Goal: Information Seeking & Learning: Learn about a topic

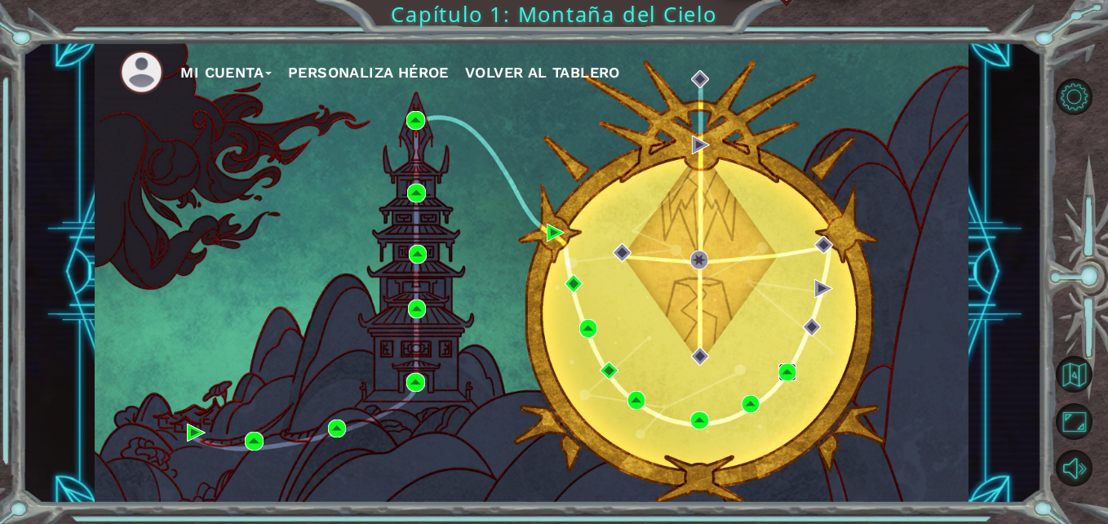
click at [795, 370] on img at bounding box center [787, 372] width 18 height 18
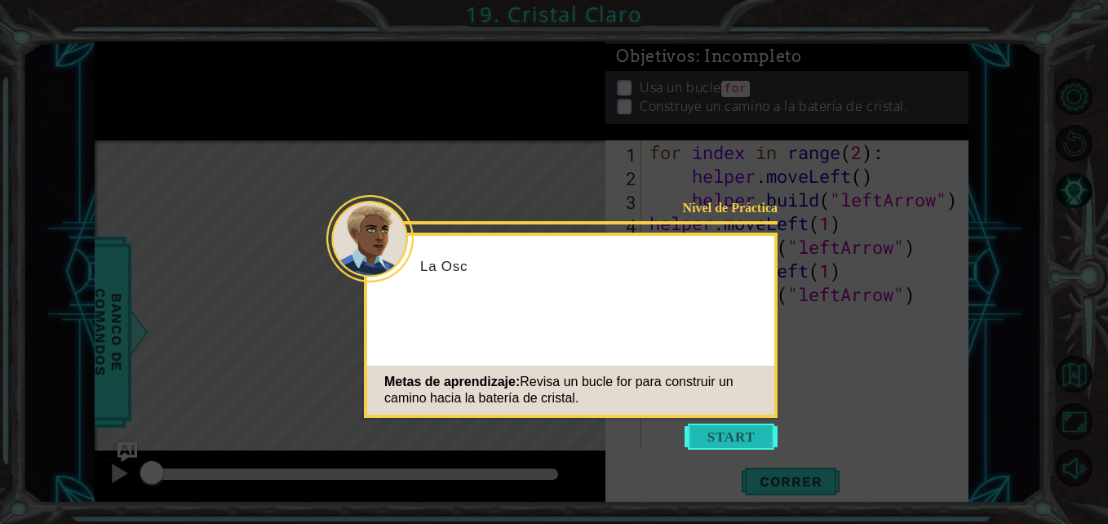
click at [748, 435] on button "Start" at bounding box center [730, 436] width 93 height 26
